Goal: Task Accomplishment & Management: Manage account settings

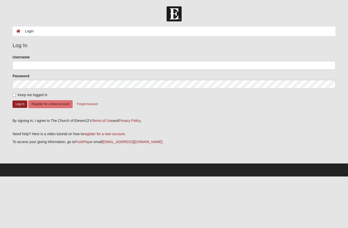
click at [54, 103] on button "Register for a New Account" at bounding box center [50, 104] width 44 height 8
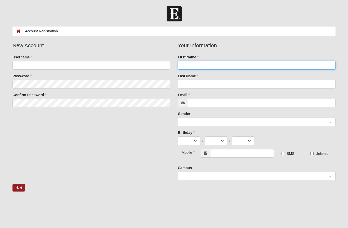
click at [214, 64] on input "First Name" at bounding box center [257, 65] width 158 height 9
type input "[PERSON_NAME]"
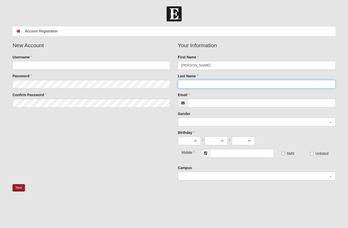
click at [211, 83] on input "Last Name" at bounding box center [257, 84] width 158 height 9
type input "Rovang"
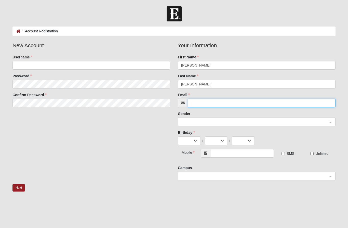
click at [214, 99] on input "Email" at bounding box center [262, 103] width 148 height 9
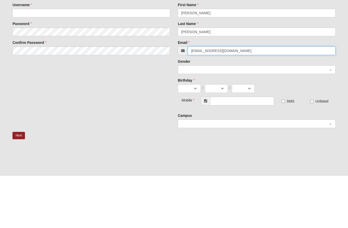
type input "[EMAIL_ADDRESS][DOMAIN_NAME]"
click at [219, 118] on input "search" at bounding box center [255, 122] width 148 height 8
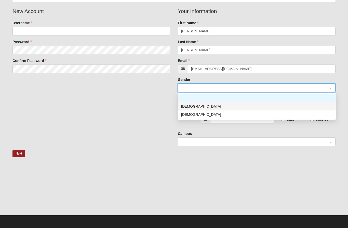
click at [205, 106] on div "[DEMOGRAPHIC_DATA]" at bounding box center [257, 106] width 152 height 6
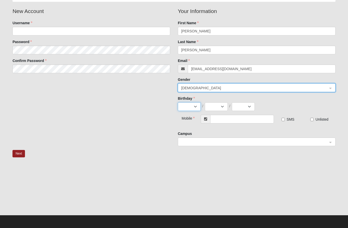
click at [192, 107] on select "Jan Feb Mar Apr May Jun Jul Aug Sep Oct Nov Dec" at bounding box center [189, 106] width 23 height 9
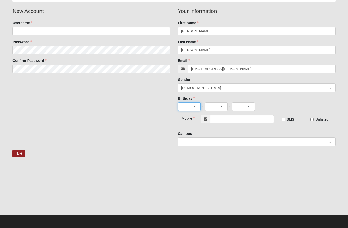
select select "6"
click at [219, 104] on select "1 2 3 4 5 6 7 8 9 10 11 12 13 14 15 16 17 18 19 20 21 22 23 24 25 26 27 28 29 30" at bounding box center [216, 106] width 23 height 9
select select "26"
click at [251, 105] on select "2025 2024 2023 2022 2021 2020 2019 2018 2017 2016 2015 2014 2013 2012 2011 2010…" at bounding box center [243, 106] width 23 height 9
select select "1973"
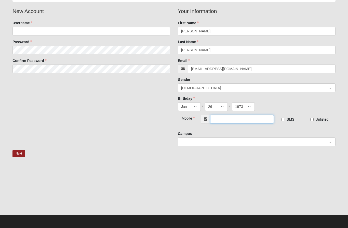
click at [234, 118] on input "text" at bounding box center [242, 119] width 64 height 9
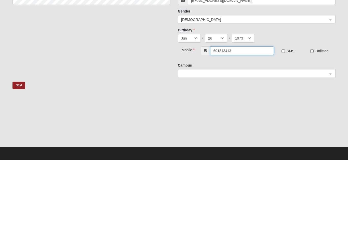
type input "[PHONE_NUMBER]"
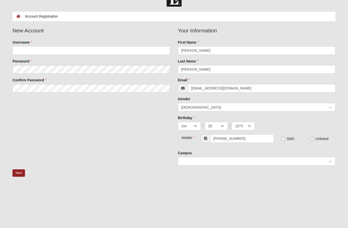
scroll to position [18, 0]
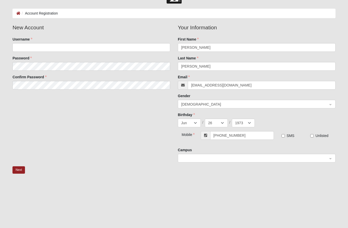
click at [277, 154] on input "search" at bounding box center [255, 158] width 148 height 8
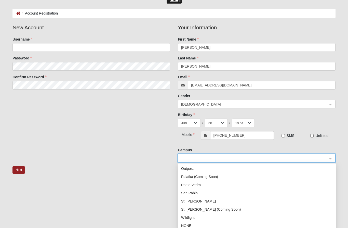
scroll to position [34, 0]
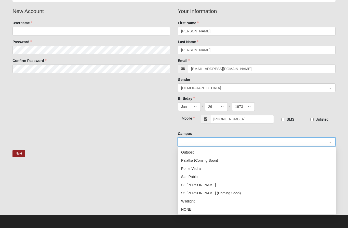
click at [198, 210] on div "NONE" at bounding box center [257, 209] width 152 height 6
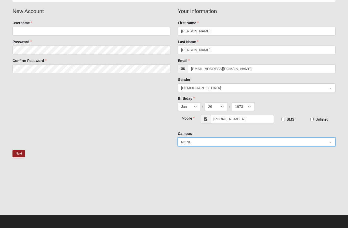
click at [144, 146] on div "New Account Username Password Confirm Password Your Information First Name Joe …" at bounding box center [174, 78] width 331 height 143
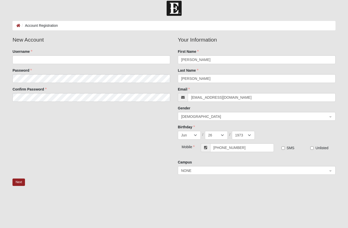
scroll to position [0, 0]
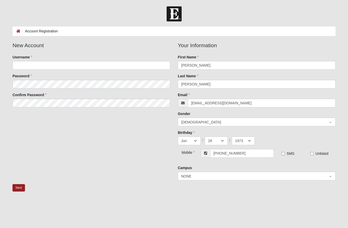
click at [285, 153] on input "SMS" at bounding box center [283, 153] width 3 height 3
click at [284, 153] on input "SMS" at bounding box center [283, 153] width 3 height 3
checkbox input "false"
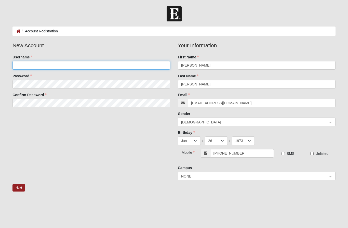
click at [84, 64] on input "Username" at bounding box center [91, 65] width 158 height 9
type input "Jrovang"
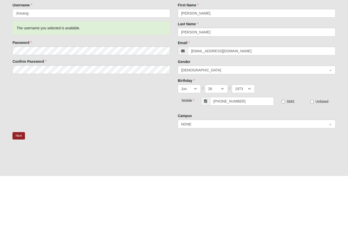
scroll to position [34, 0]
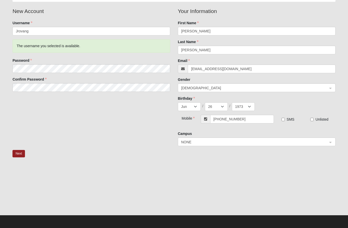
click at [20, 150] on button "Next" at bounding box center [18, 153] width 12 height 7
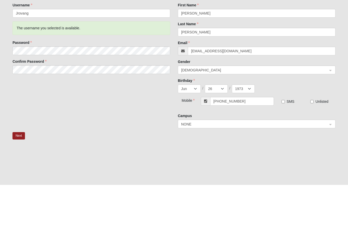
scroll to position [59, 0]
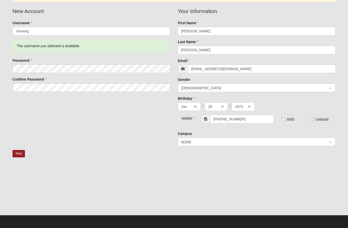
click at [21, 152] on button "Next" at bounding box center [18, 153] width 12 height 7
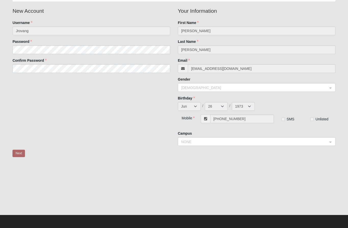
scroll to position [34, 0]
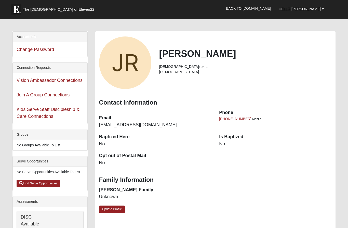
scroll to position [4, 0]
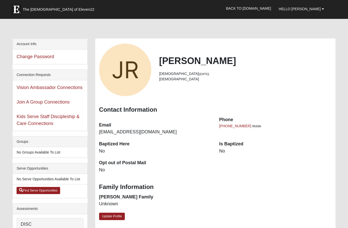
click at [233, 143] on dt "Is Baptized" at bounding box center [275, 144] width 113 height 7
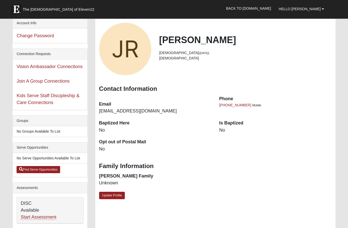
scroll to position [25, 0]
click at [119, 193] on link "Update Profile" at bounding box center [112, 195] width 26 height 7
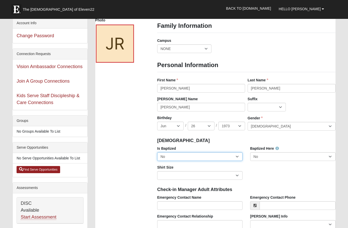
click at [238, 156] on select "No Yes" at bounding box center [199, 156] width 85 height 9
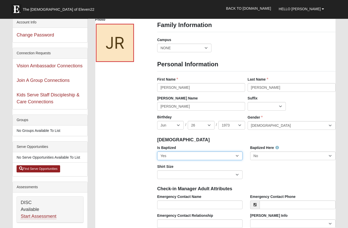
click at [240, 156] on select "No Yes" at bounding box center [199, 156] width 85 height 9
select select "False"
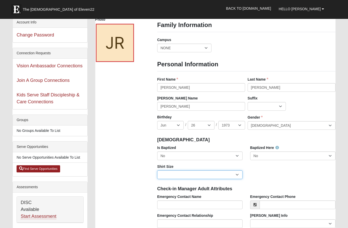
click at [236, 174] on select "Adult Small Adult Medium Adult Large Adult XL Adult XXL Adult 3XL Adult 4XL You…" at bounding box center [199, 174] width 85 height 9
select select "Adult XL"
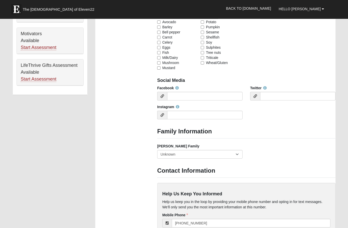
scroll to position [321, 0]
click at [265, 88] on icon at bounding box center [265, 88] width 4 height 4
click at [289, 121] on div "Facebook Twitter Instagram" at bounding box center [246, 104] width 186 height 38
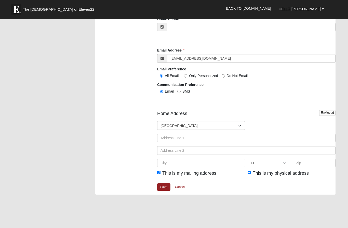
scroll to position [551, 0]
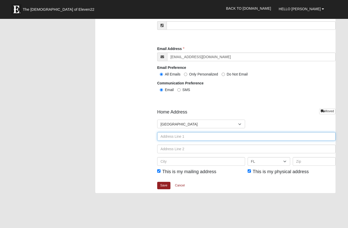
click at [190, 135] on input "text" at bounding box center [246, 136] width 178 height 9
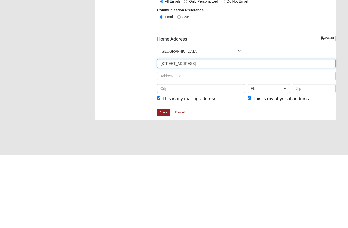
type input "102 Harvest Cove"
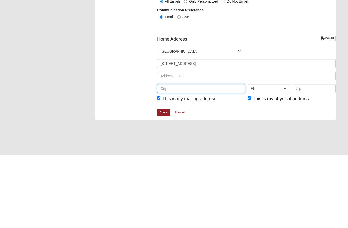
click at [199, 157] on input "text" at bounding box center [201, 161] width 88 height 9
type input "Madison"
click at [282, 157] on select "AL AK AS AR AZ CA CO CT DE DC FM FL GA GU HI ID IL IN IA KS KY LA ME MH MD MA M…" at bounding box center [269, 161] width 43 height 9
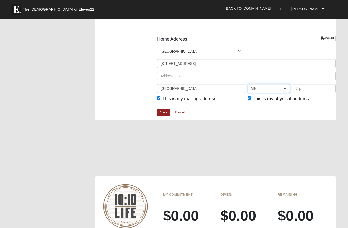
click at [286, 84] on select "AL AK AS AR AZ CA CO CT DE DC FM FL GA GU HI ID IL IN IA KS KY LA ME MH MD MA M…" at bounding box center [269, 88] width 43 height 9
select select "MS"
click at [315, 85] on input "text" at bounding box center [314, 88] width 43 height 9
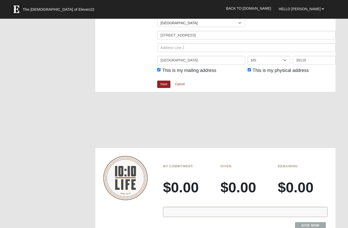
scroll to position [652, 0]
type input "39110"
click at [165, 81] on link "Save" at bounding box center [163, 84] width 13 height 7
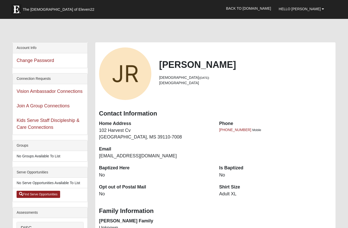
click at [129, 72] on div "View Fullsize Photo" at bounding box center [125, 73] width 52 height 52
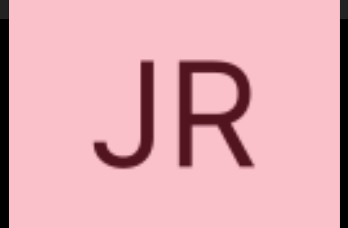
click at [206, 97] on div "View Fullsize Photo" at bounding box center [174, 114] width 331 height 331
